Goal: Information Seeking & Learning: Learn about a topic

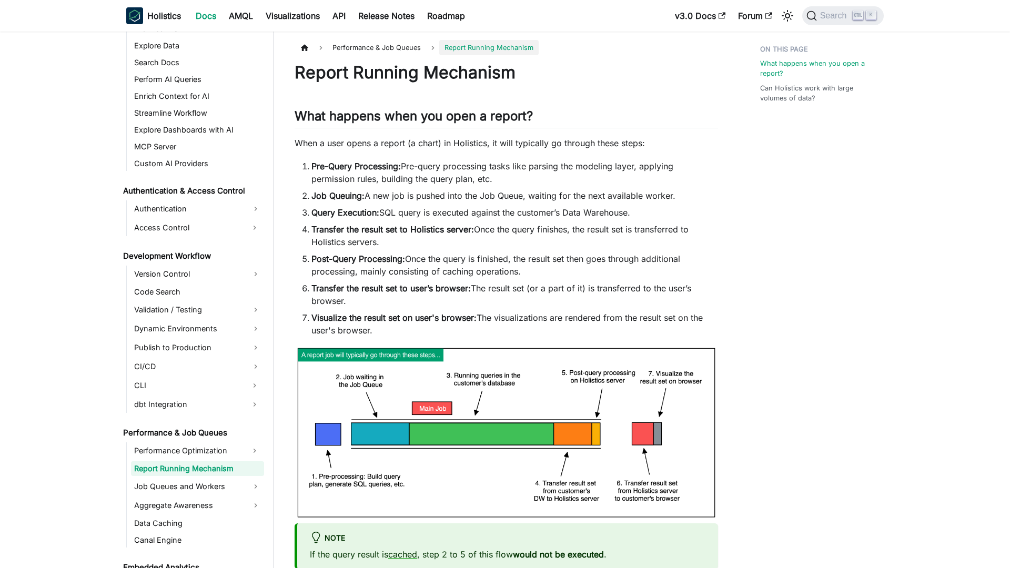
scroll to position [602, 0]
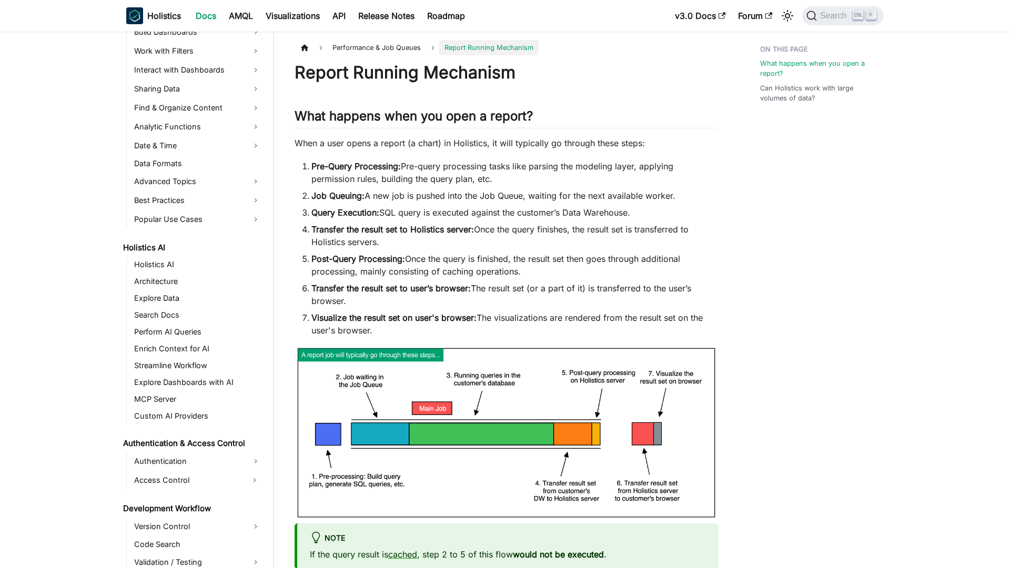
scroll to position [602, 0]
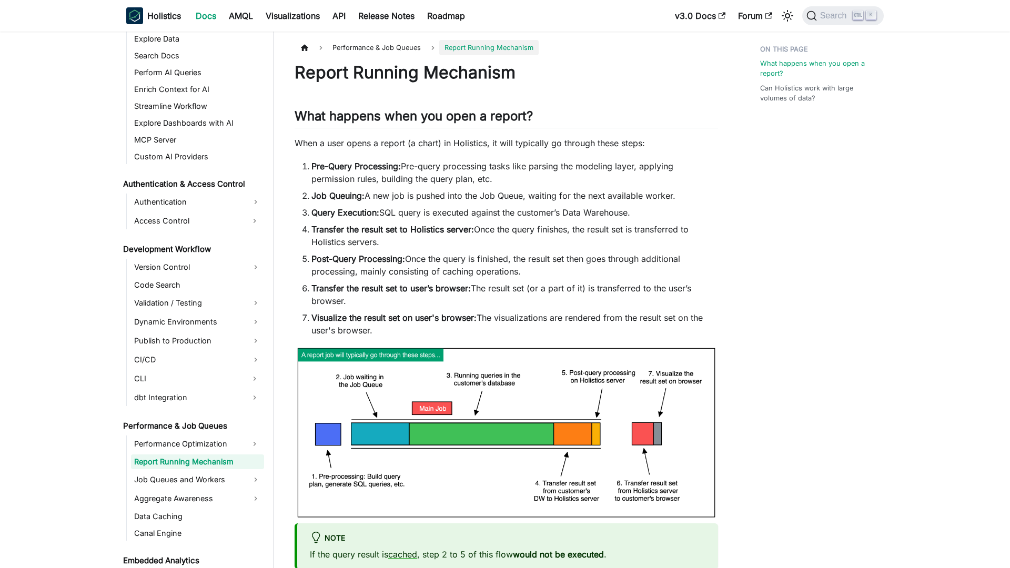
scroll to position [602, 0]
